Goal: Check status: Check status

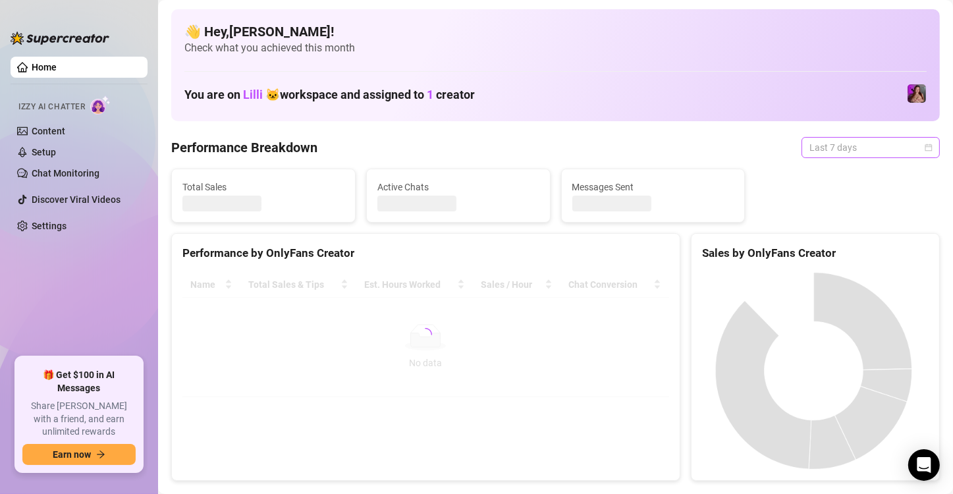
click at [858, 144] on span "Last 7 days" at bounding box center [871, 148] width 123 height 20
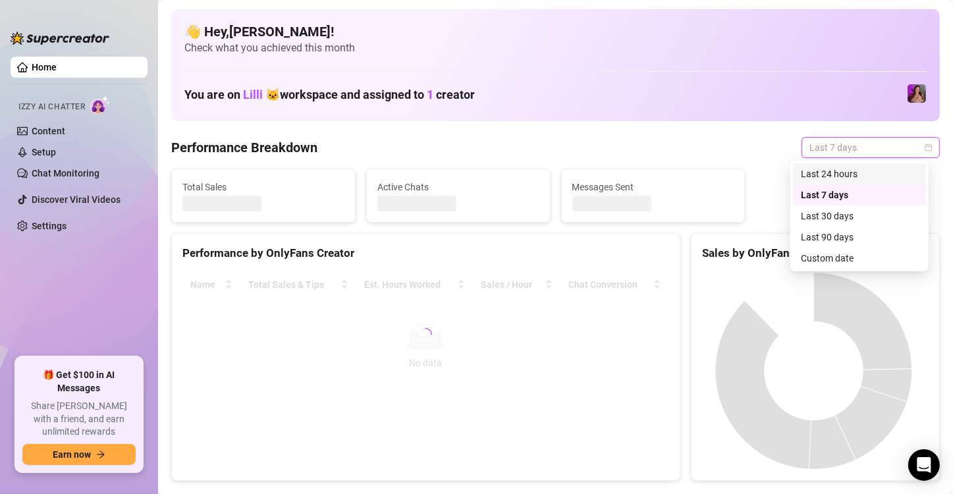
click at [837, 173] on div "Last 24 hours" at bounding box center [859, 174] width 117 height 14
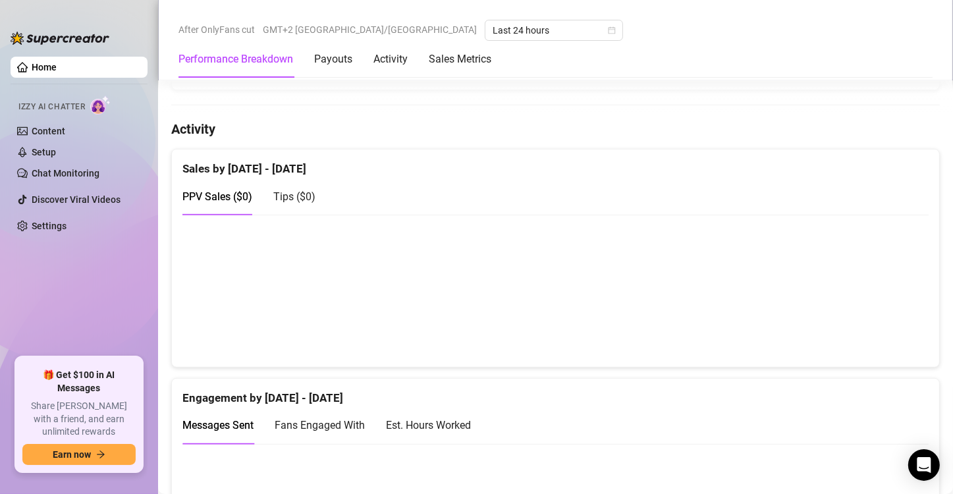
scroll to position [725, 0]
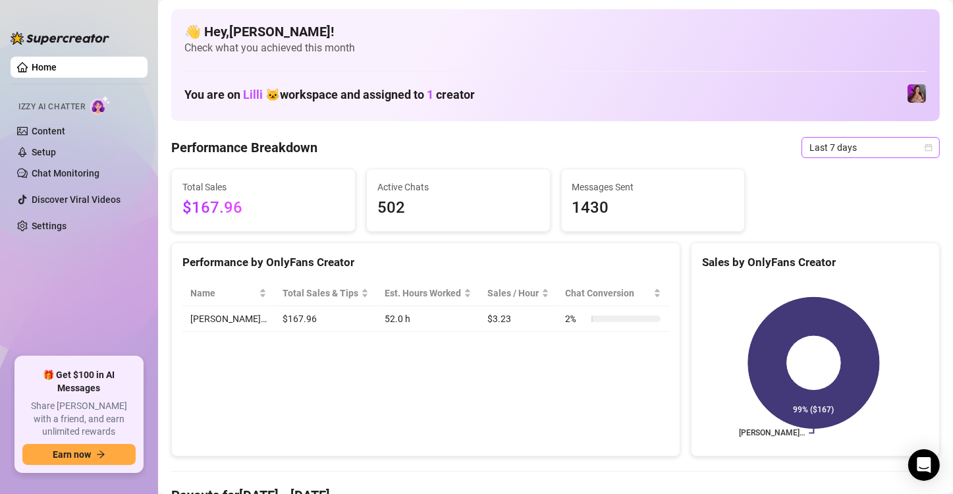
click at [856, 147] on span "Last 7 days" at bounding box center [871, 148] width 123 height 20
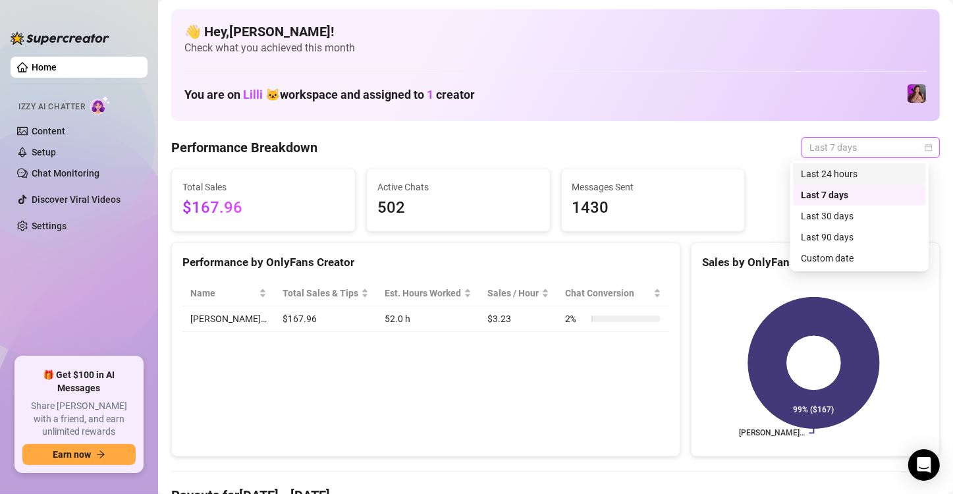
click at [835, 177] on div "Last 24 hours" at bounding box center [859, 174] width 117 height 14
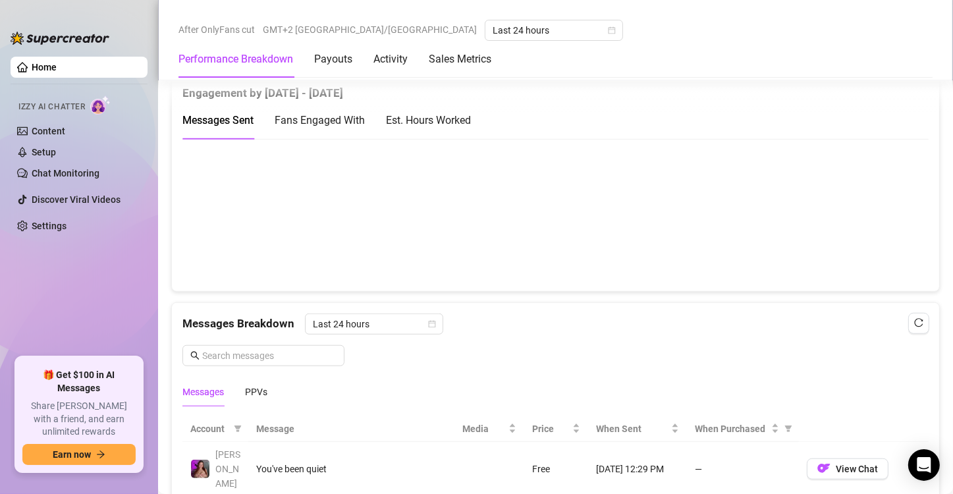
scroll to position [659, 0]
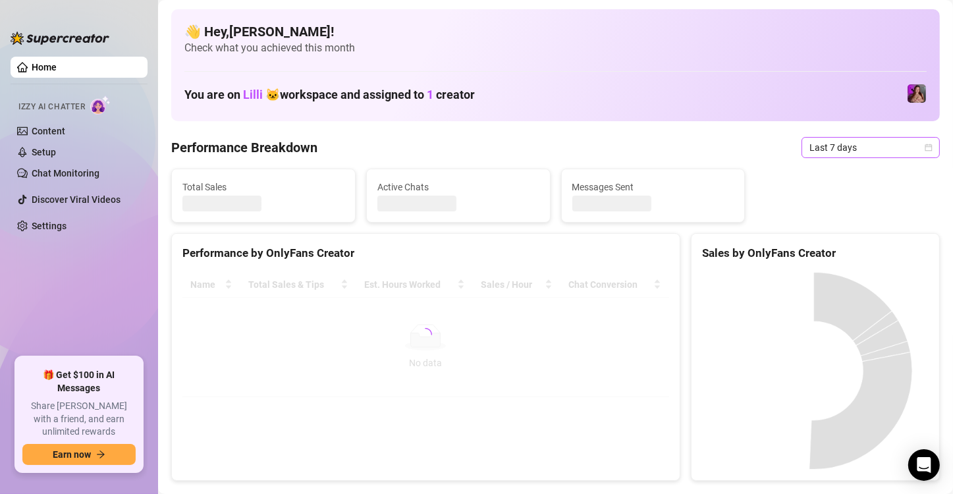
click at [823, 152] on span "Last 7 days" at bounding box center [871, 148] width 123 height 20
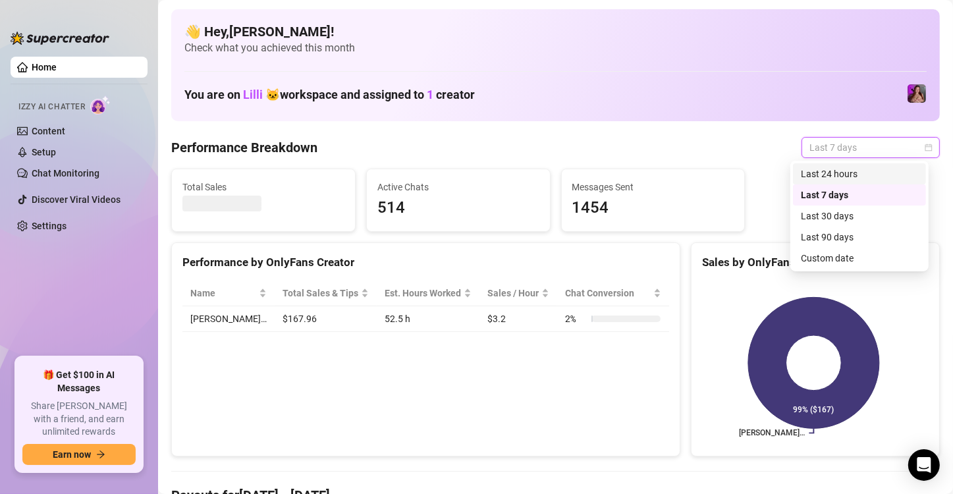
click at [827, 171] on div "Last 24 hours" at bounding box center [859, 174] width 117 height 14
